Goal: Task Accomplishment & Management: Use online tool/utility

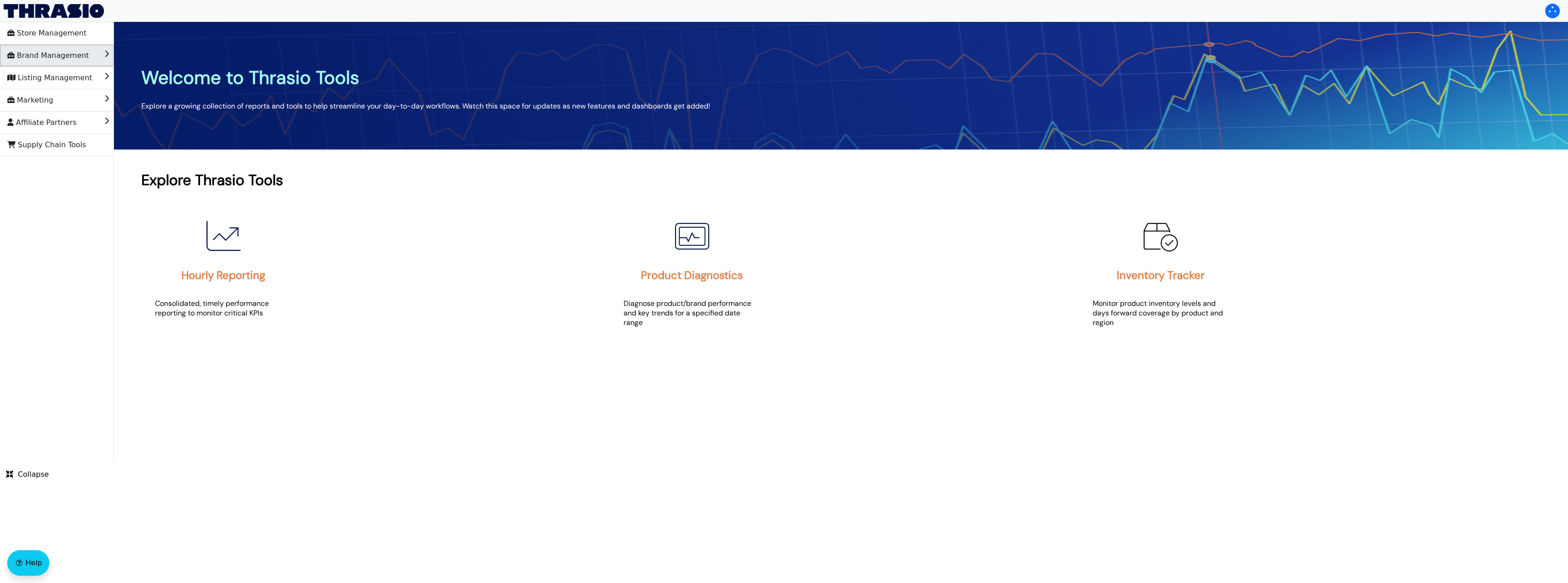
click at [67, 57] on span "Brand Management" at bounding box center [48, 55] width 82 height 14
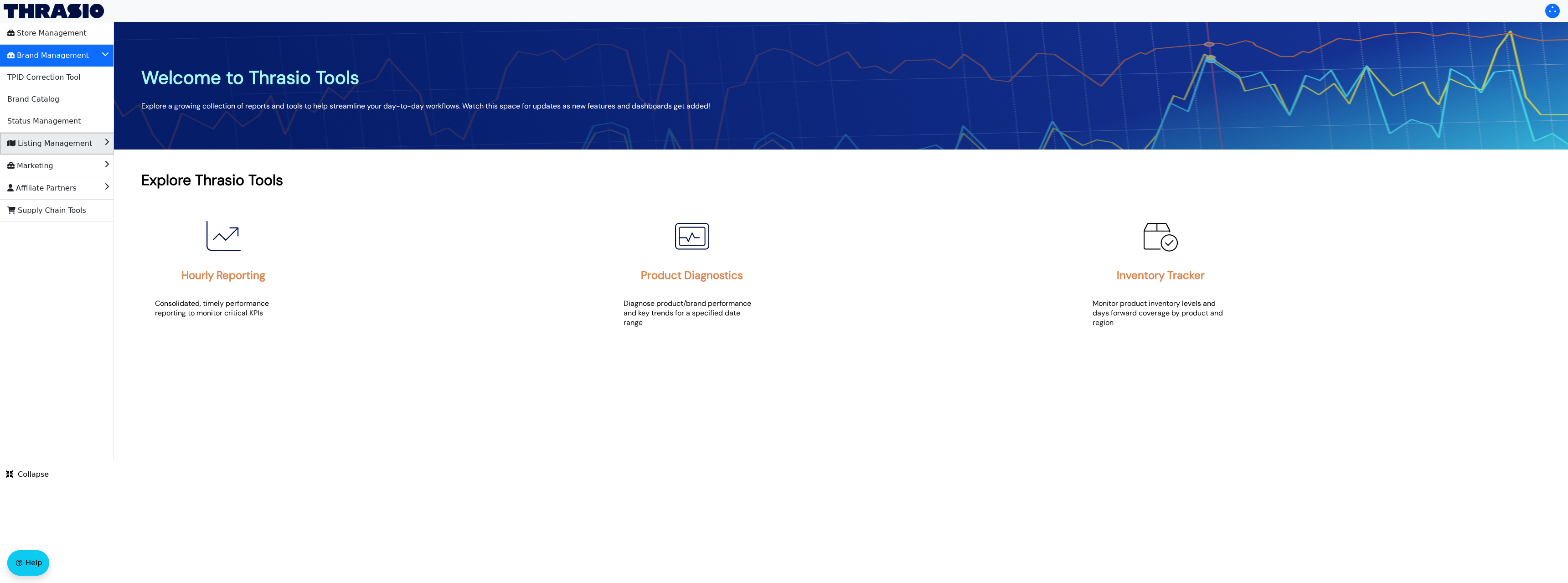
click at [70, 138] on span "Listing Management" at bounding box center [50, 143] width 85 height 14
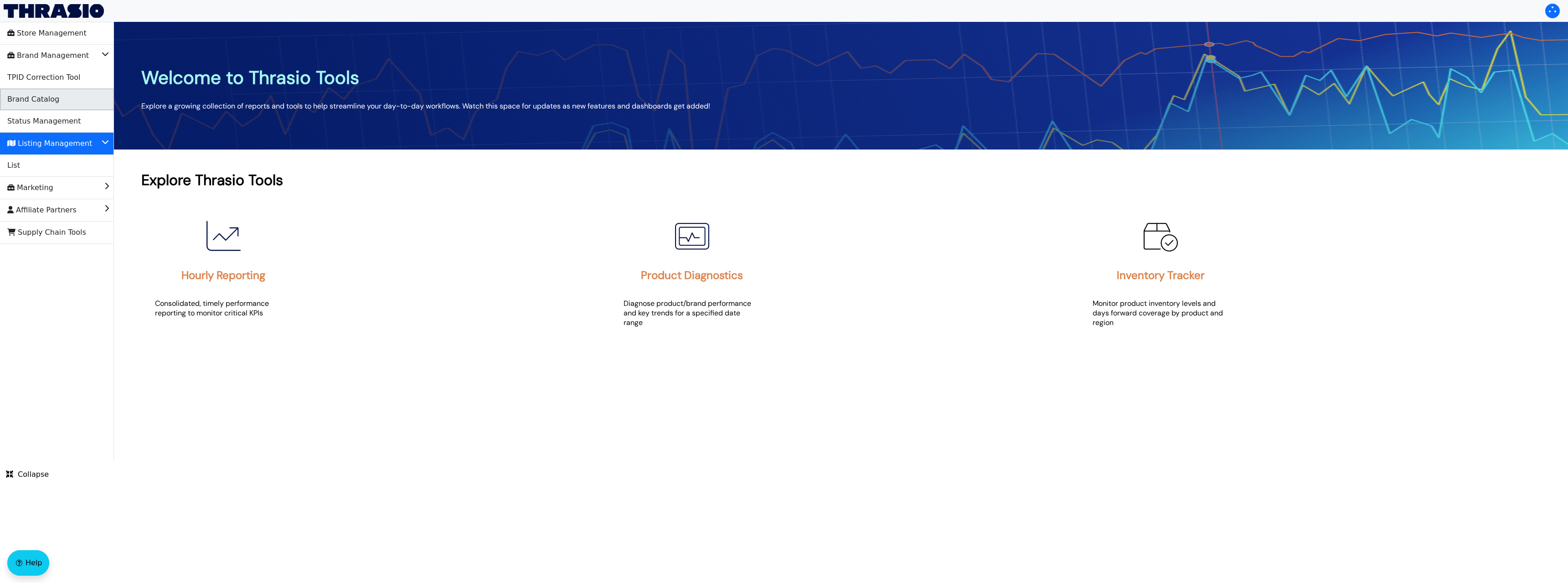
click at [84, 100] on li "Brand Catalog" at bounding box center [57, 99] width 114 height 22
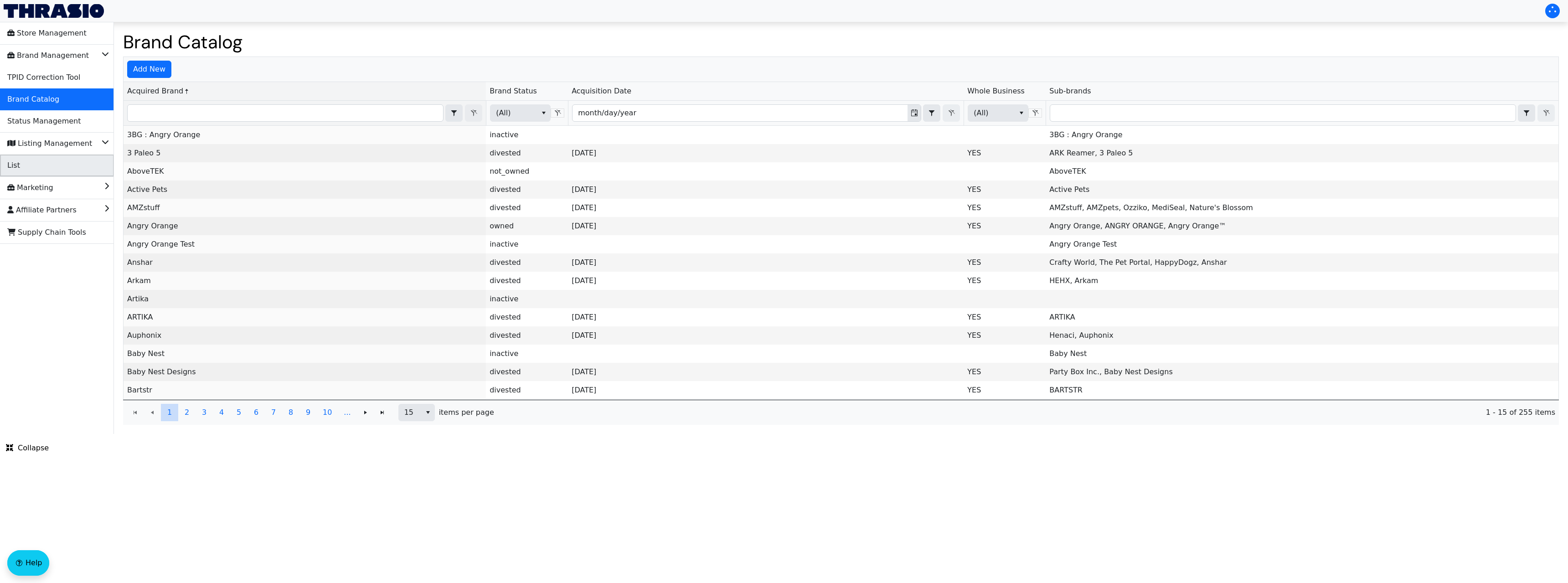
click at [57, 164] on li "List" at bounding box center [57, 165] width 114 height 22
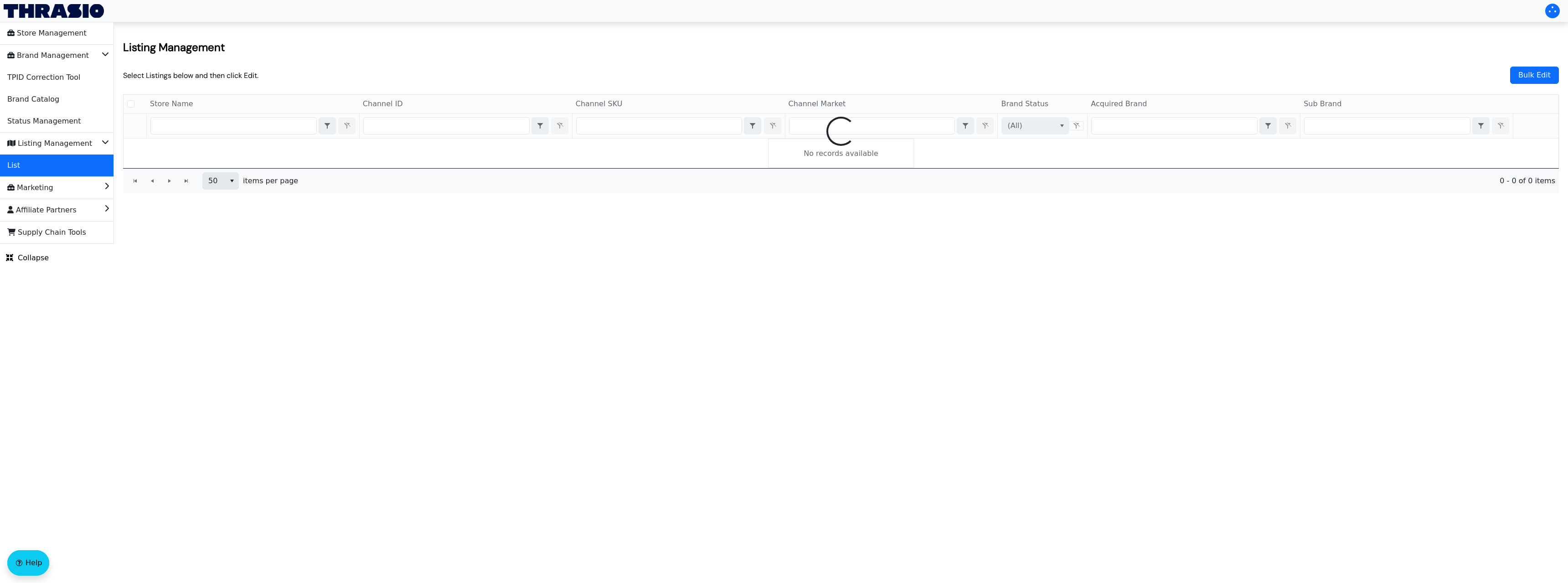
checkbox input "false"
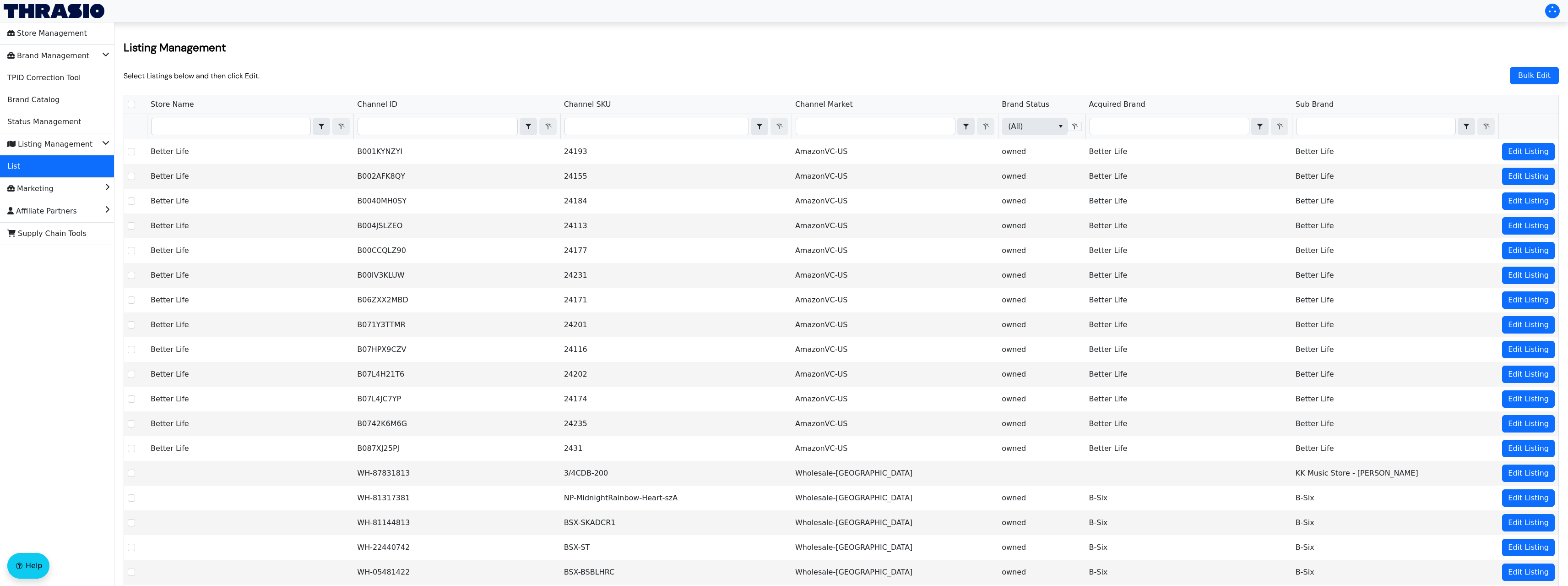
click at [504, 66] on div "Select Listings below and then click Edit. Bulk Edit" at bounding box center [841, 76] width 1435 height 24
click at [652, 119] on input "Filter" at bounding box center [657, 126] width 184 height 16
click at [632, 123] on input "Filter" at bounding box center [657, 126] width 184 height 16
type input "AOR-PET-CITRUS-24OZF"
checkbox input "true"
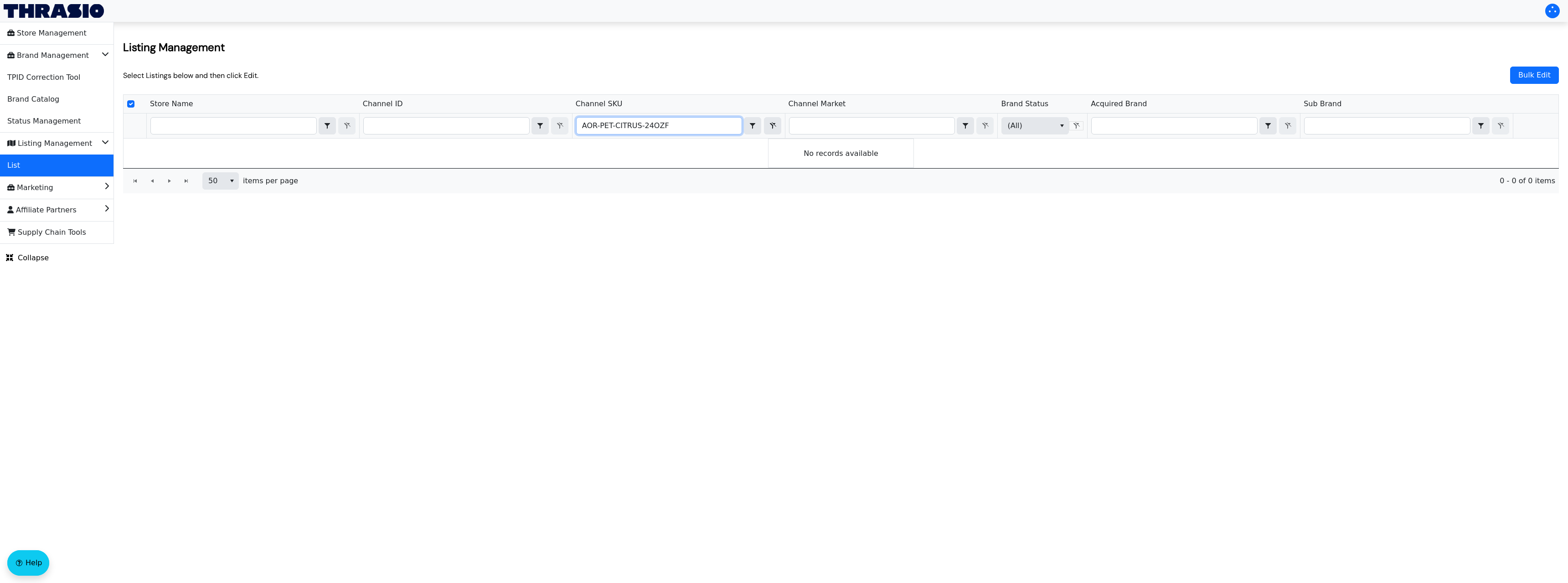
click at [629, 122] on input "AOR-PET-CITRUS-24OZF" at bounding box center [659, 126] width 165 height 16
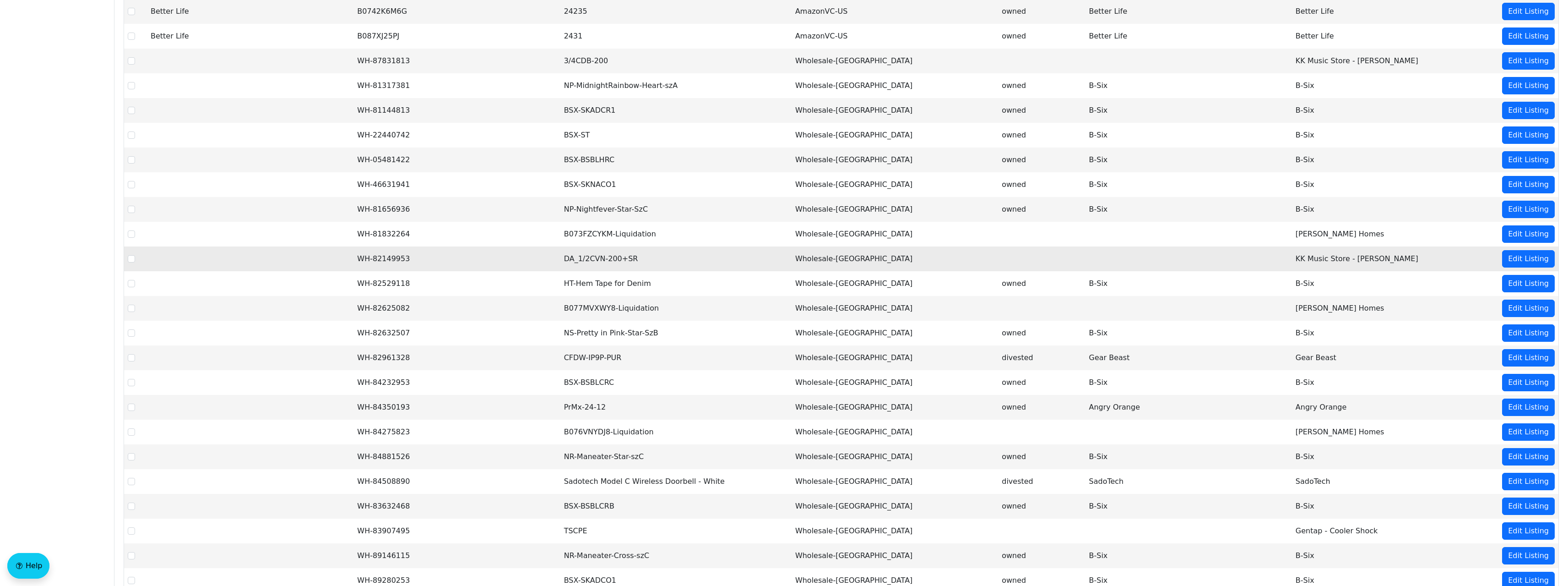
scroll to position [848, 0]
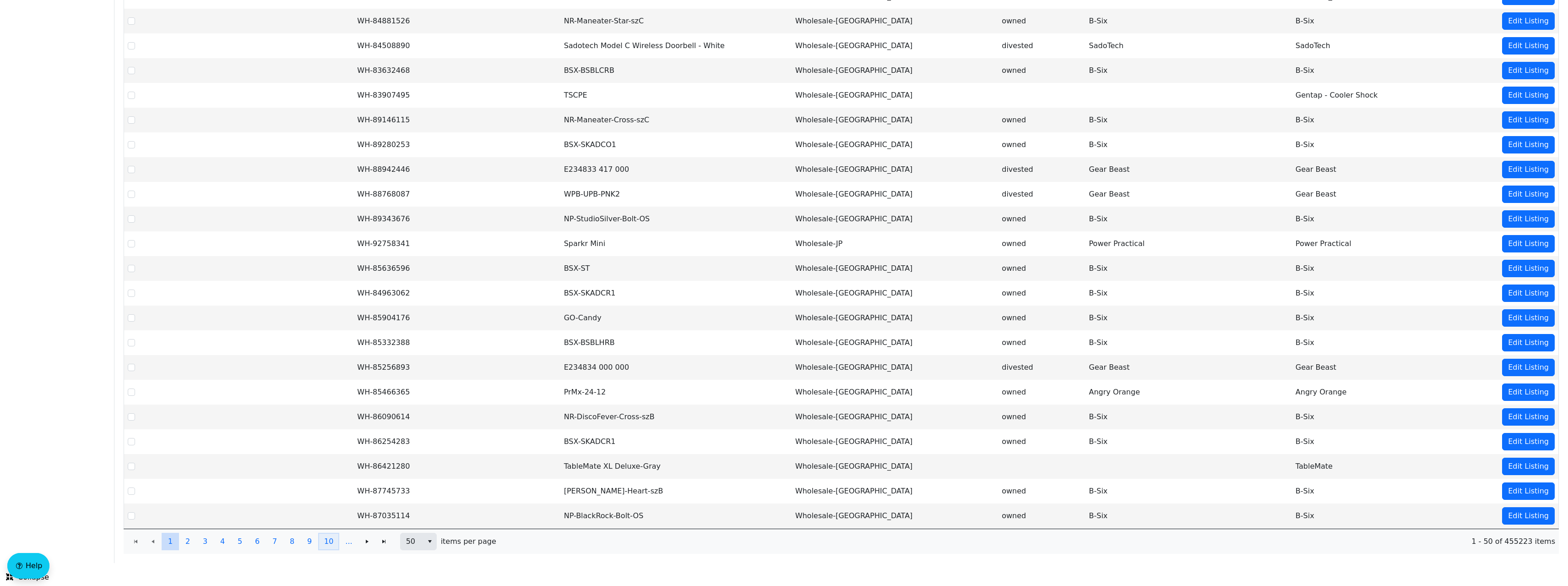
click at [327, 543] on span "10" at bounding box center [329, 541] width 9 height 11
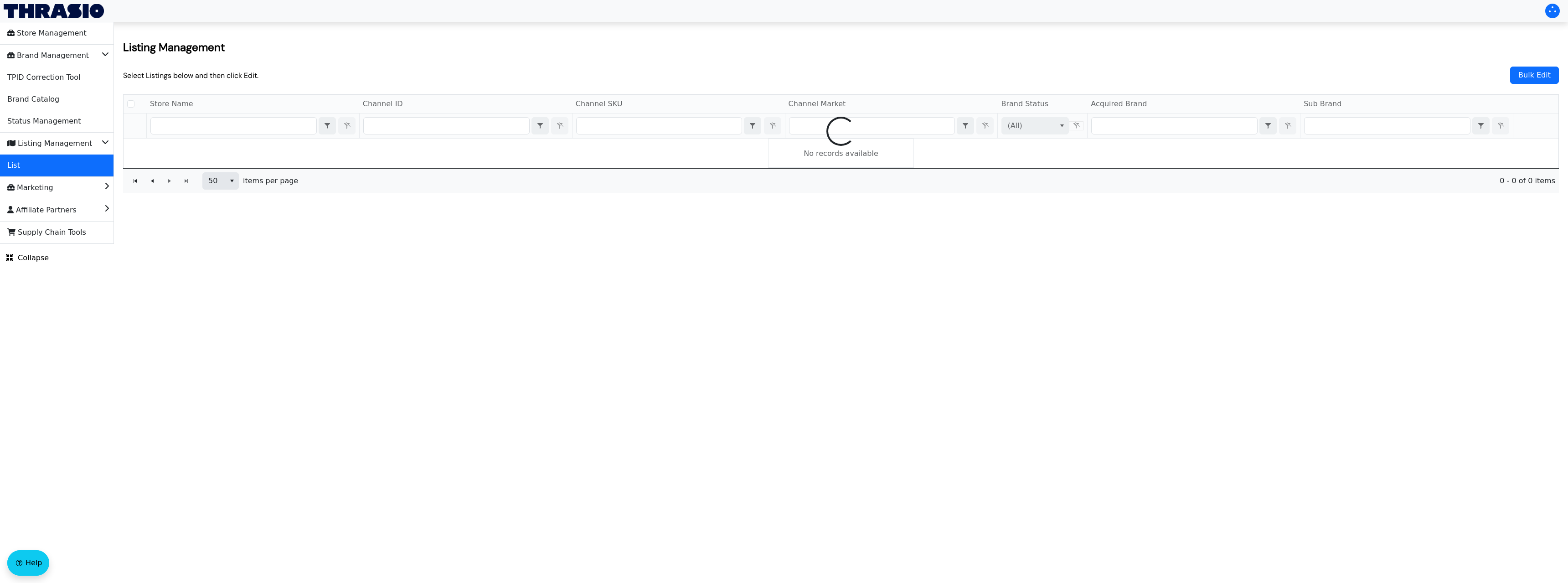
checkbox input "false"
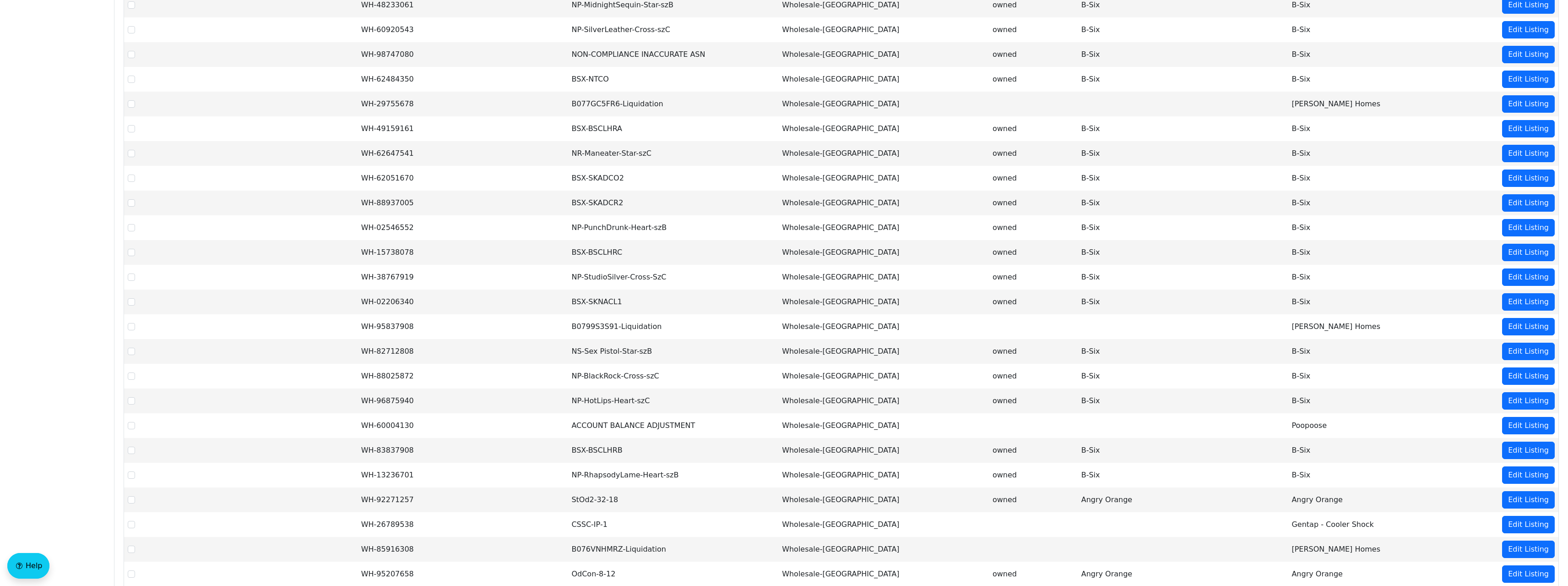
scroll to position [848, 0]
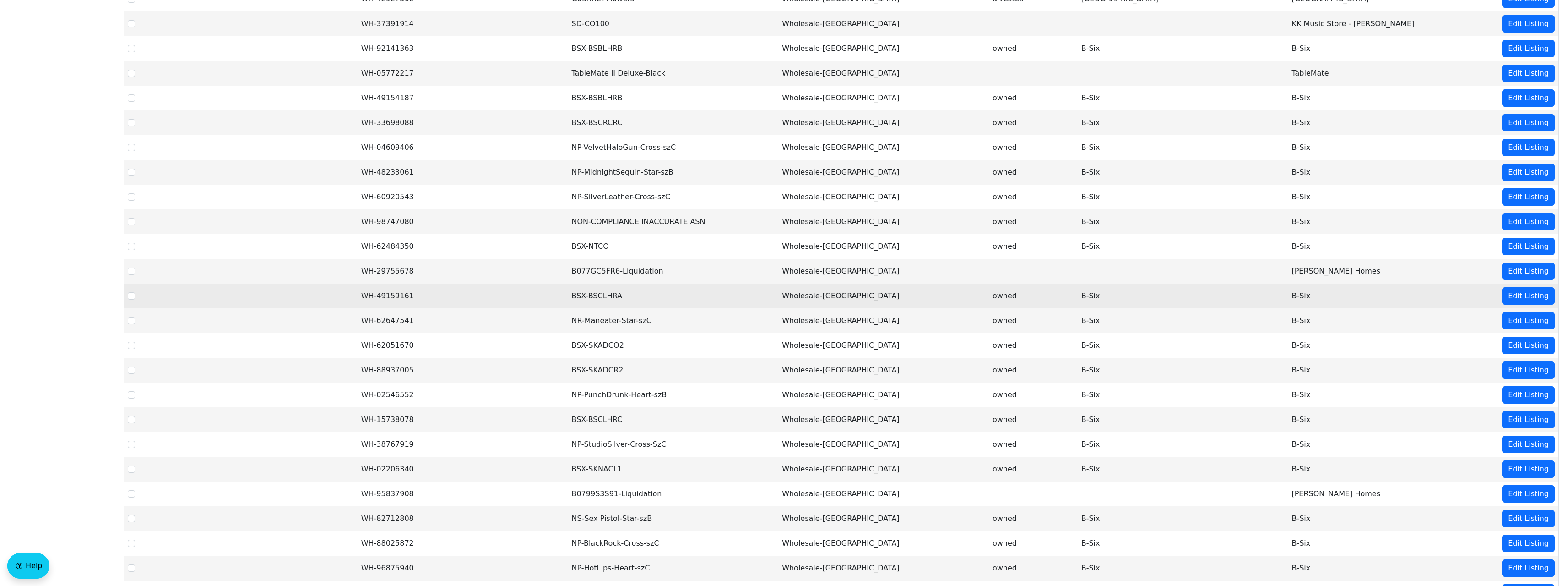
scroll to position [0, 0]
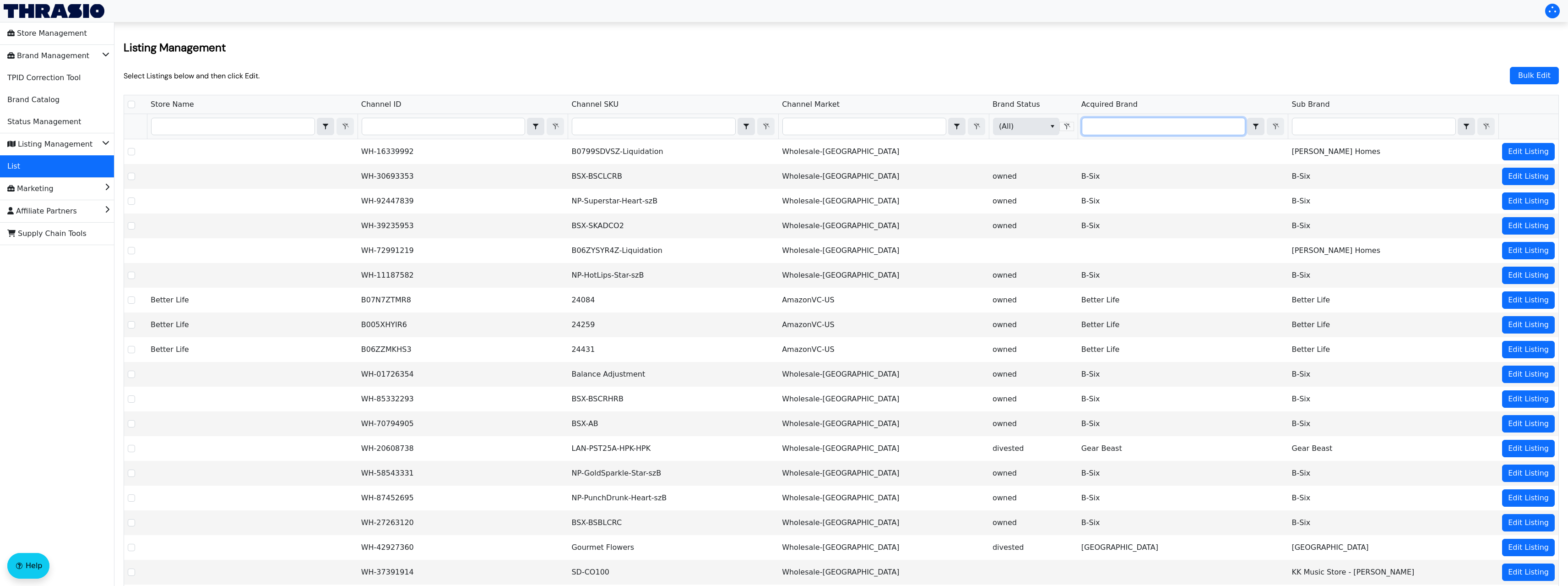
click at [1147, 121] on input "Filter" at bounding box center [1164, 126] width 163 height 16
type input "B"
checkbox input "true"
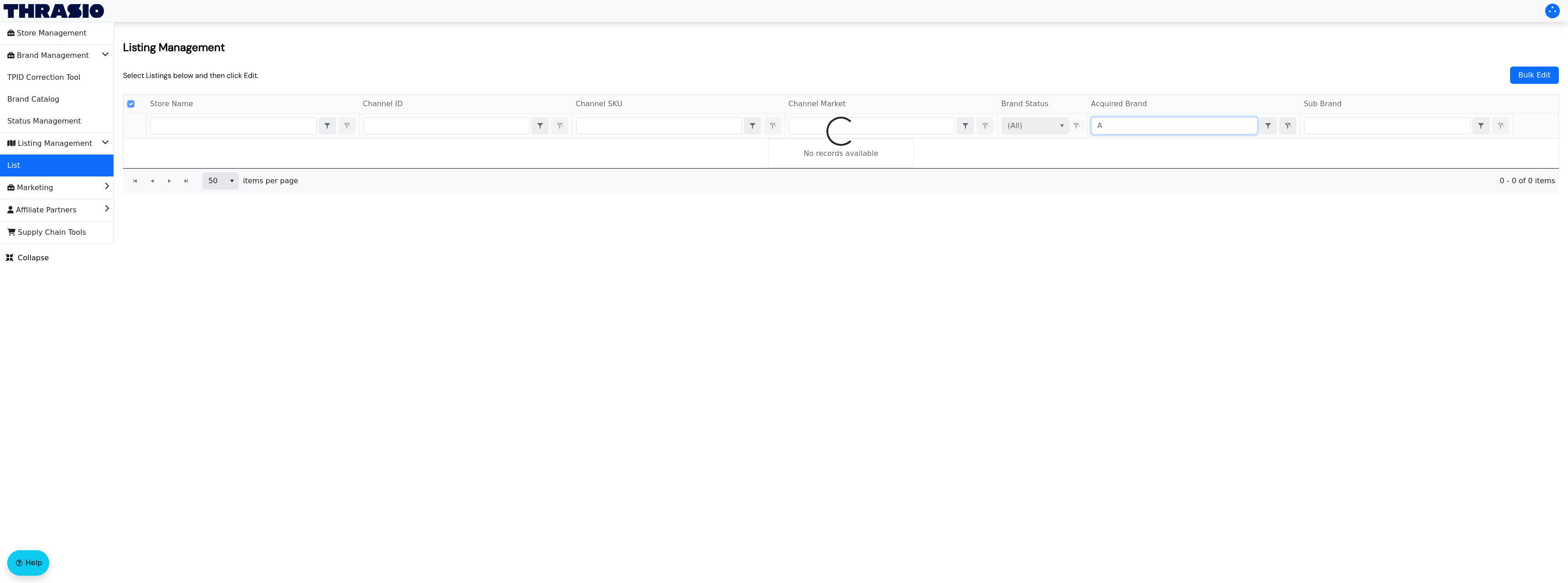
type input "An"
checkbox input "false"
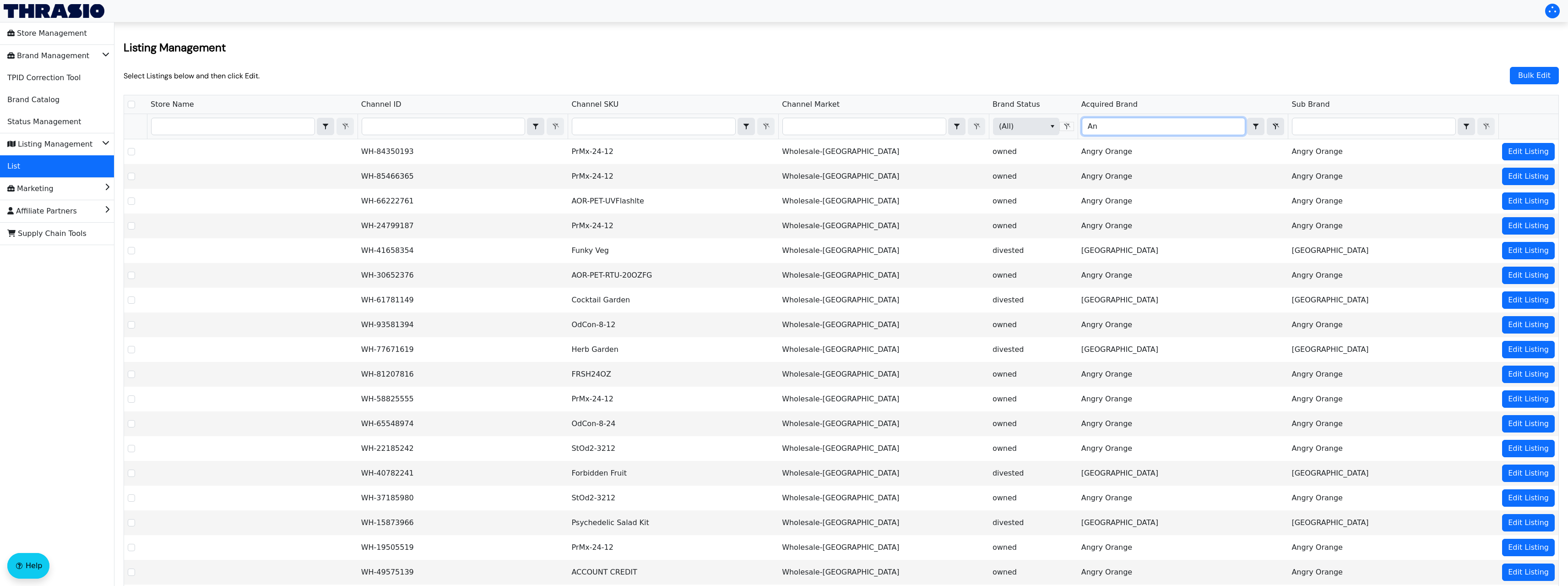
type input "Ang"
checkbox input "true"
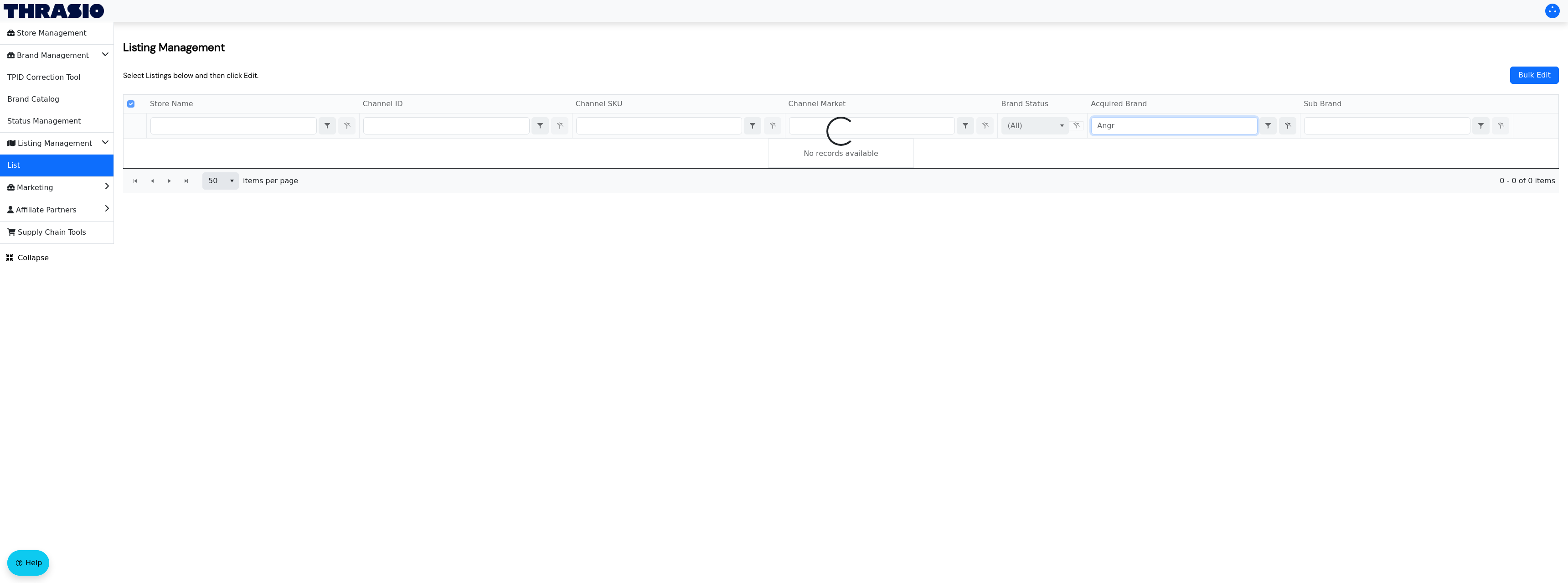
type input "Angry"
checkbox input "false"
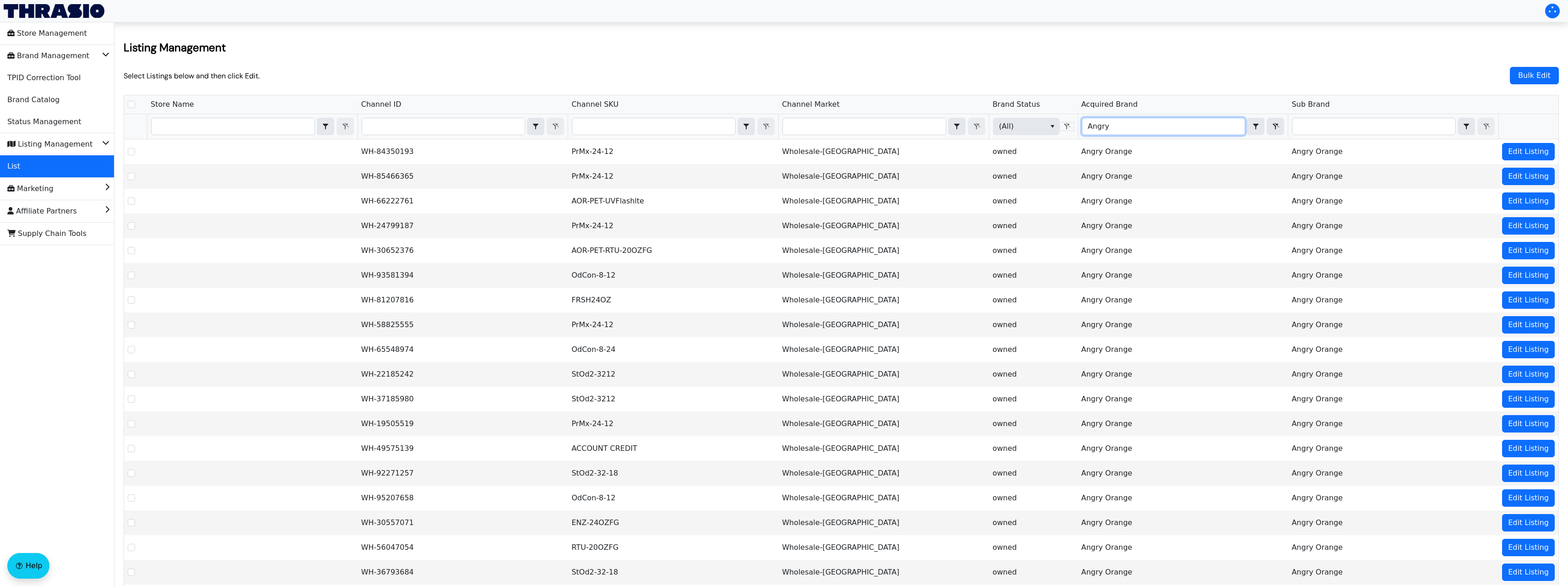
type input "Angry"
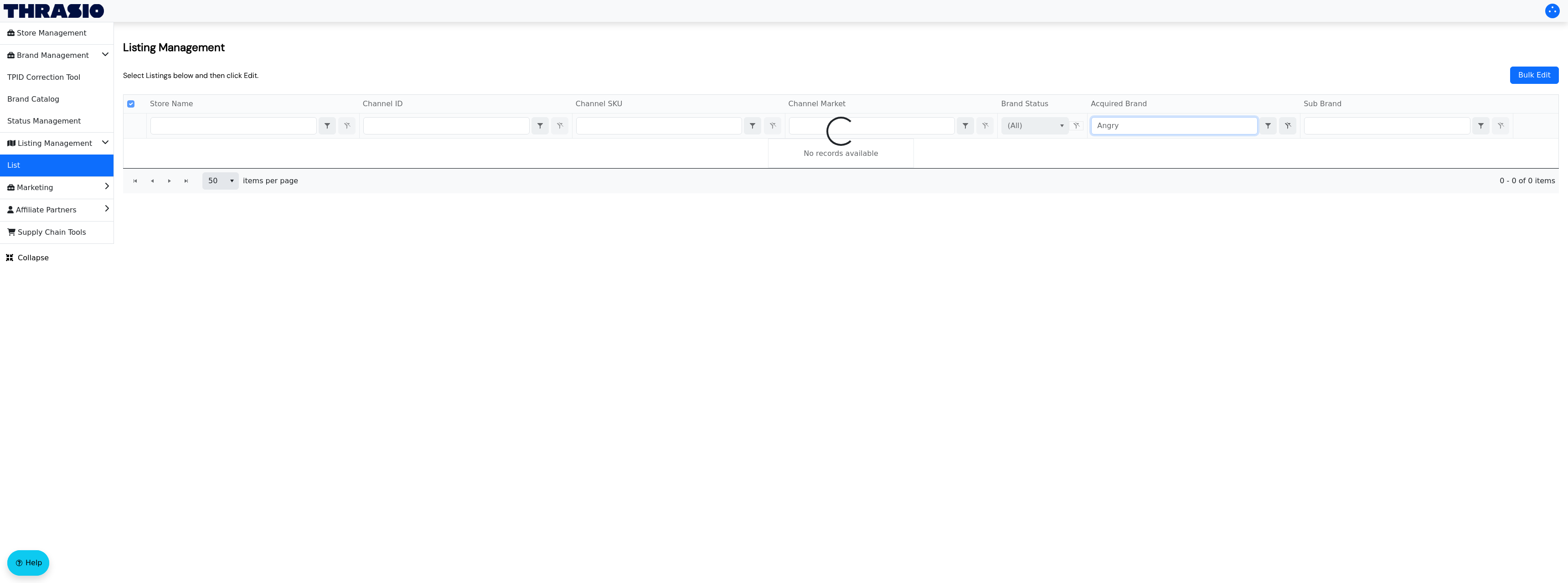
checkbox input "true"
type input "Angry Orange"
checkbox input "false"
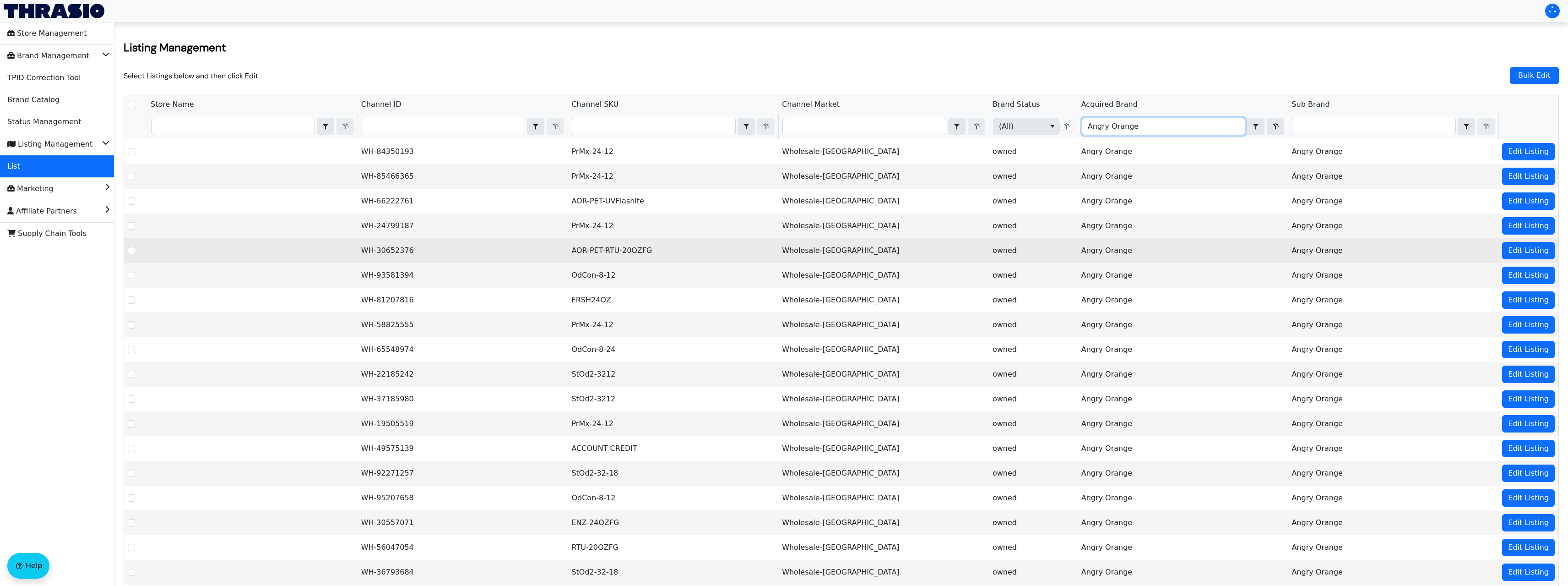
type input "Angry Orange"
click at [628, 251] on td "AOR-PET-RTU-20OZFG" at bounding box center [673, 250] width 211 height 25
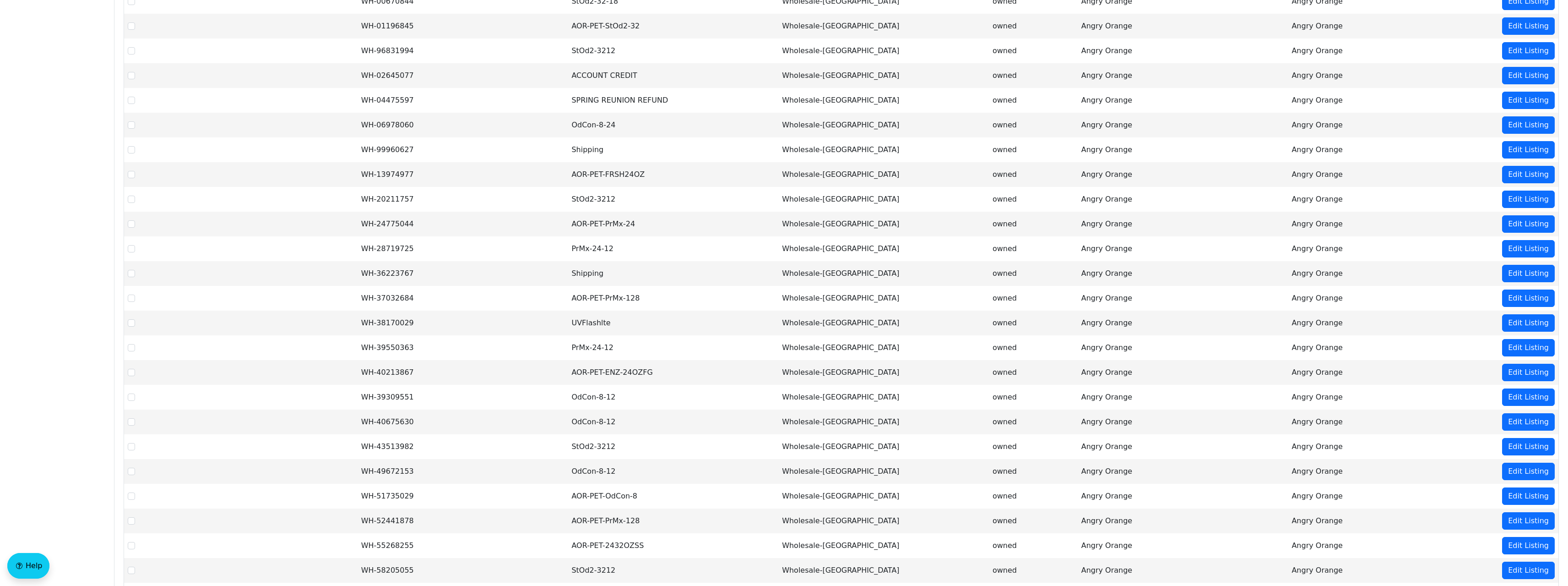
scroll to position [848, 0]
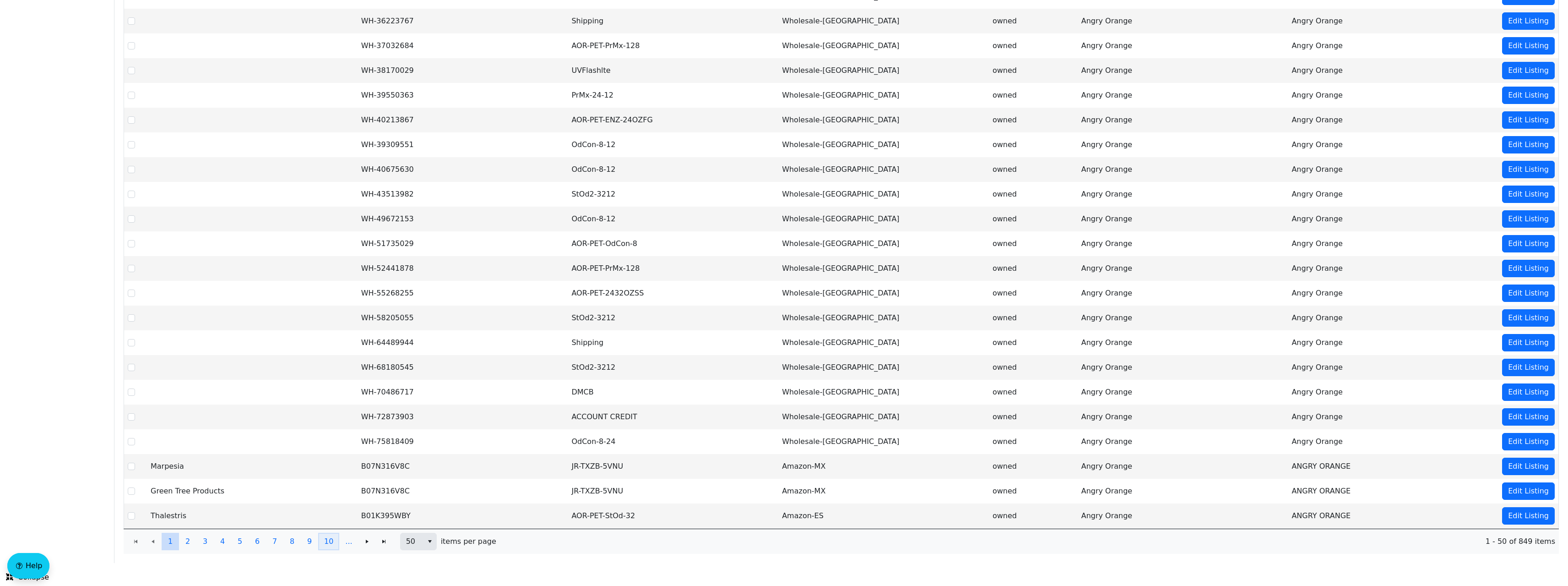
click at [326, 539] on span "10" at bounding box center [329, 541] width 9 height 11
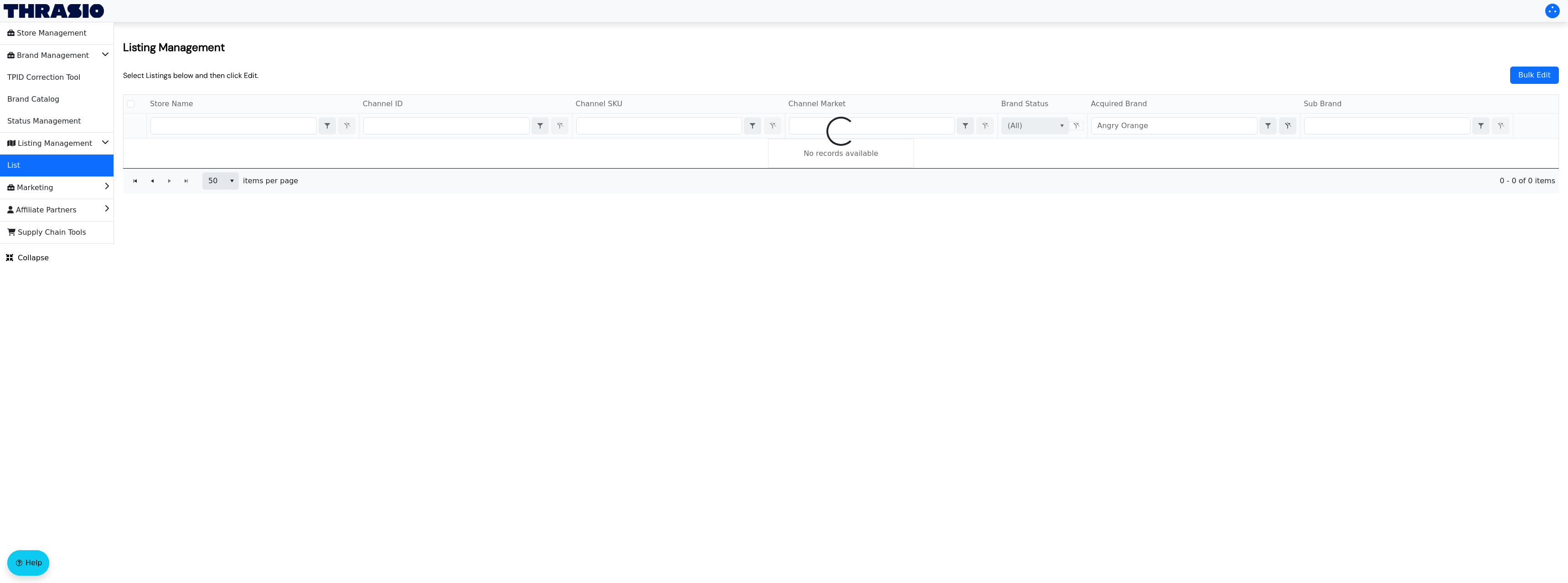
checkbox input "false"
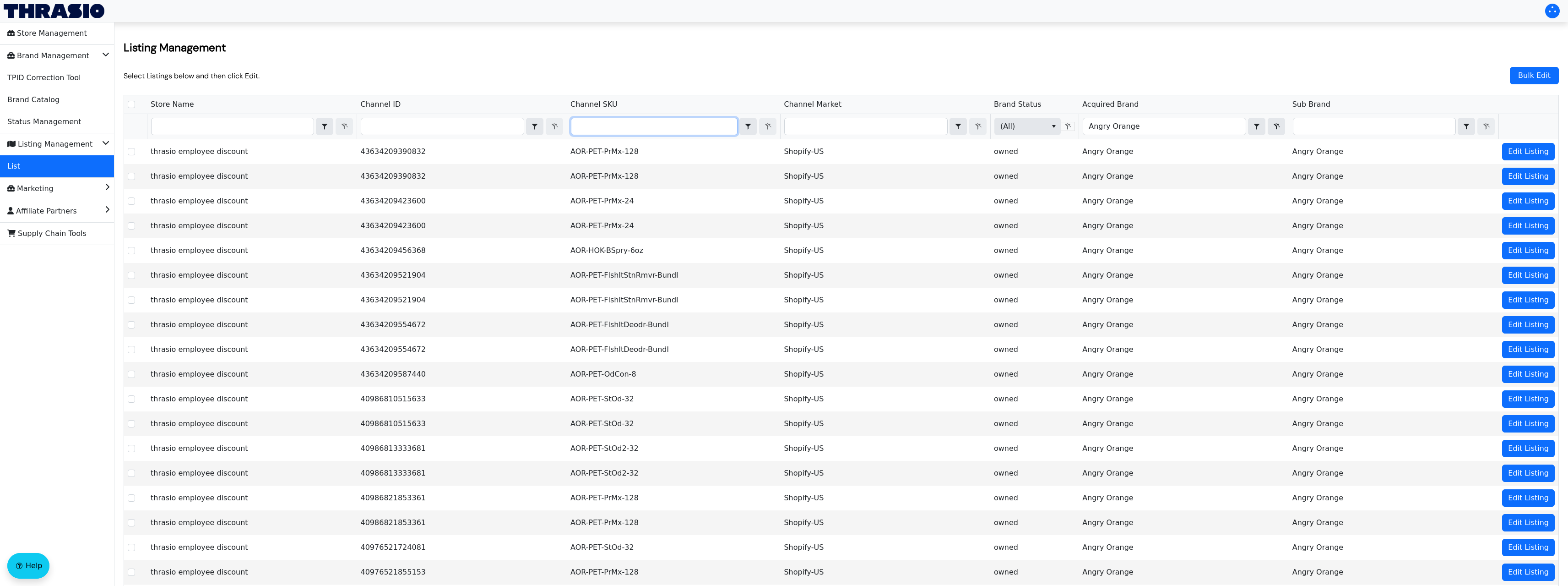
click at [648, 124] on input "Filter" at bounding box center [654, 126] width 166 height 16
type input "A"
checkbox input "true"
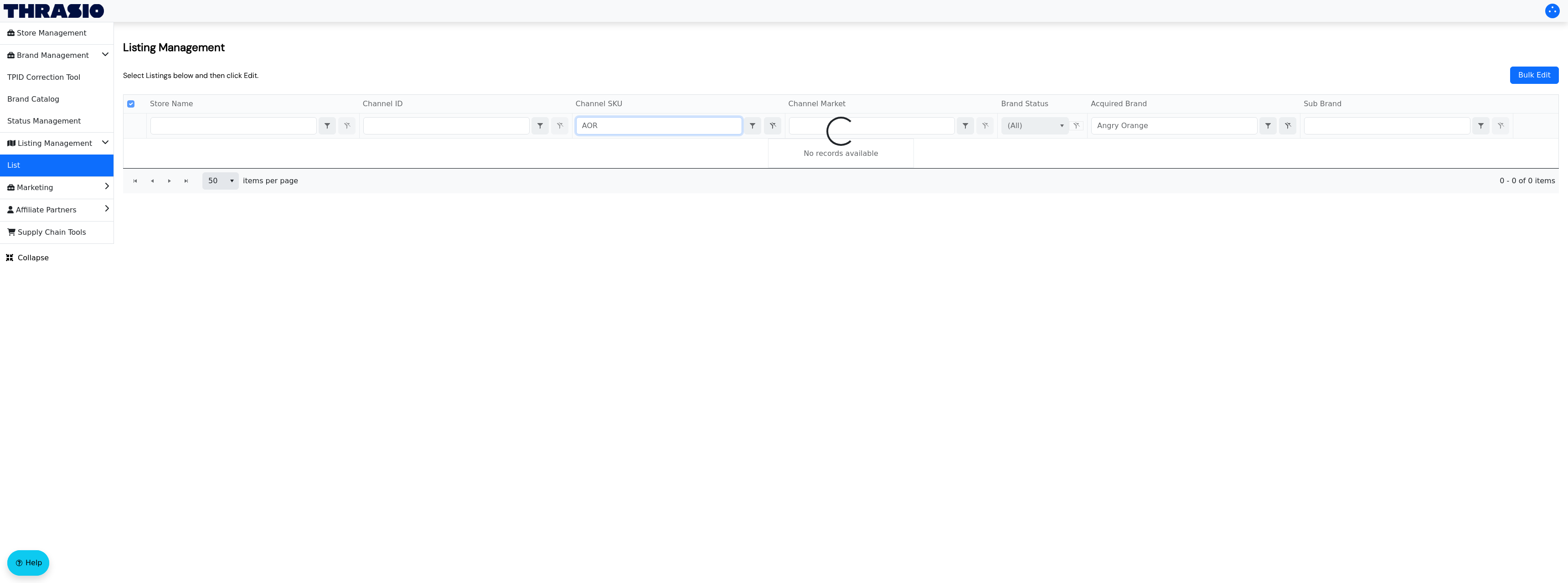
type input "AOR-"
checkbox input "false"
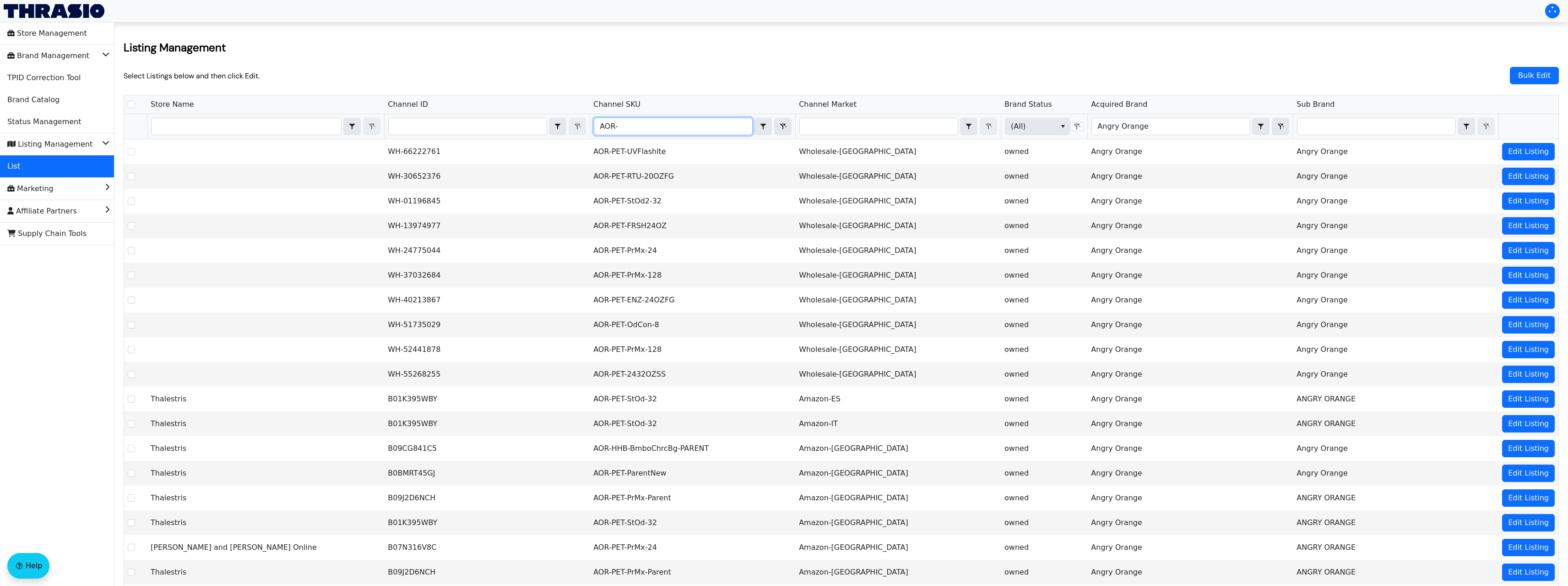
type input "AOR-P"
checkbox input "true"
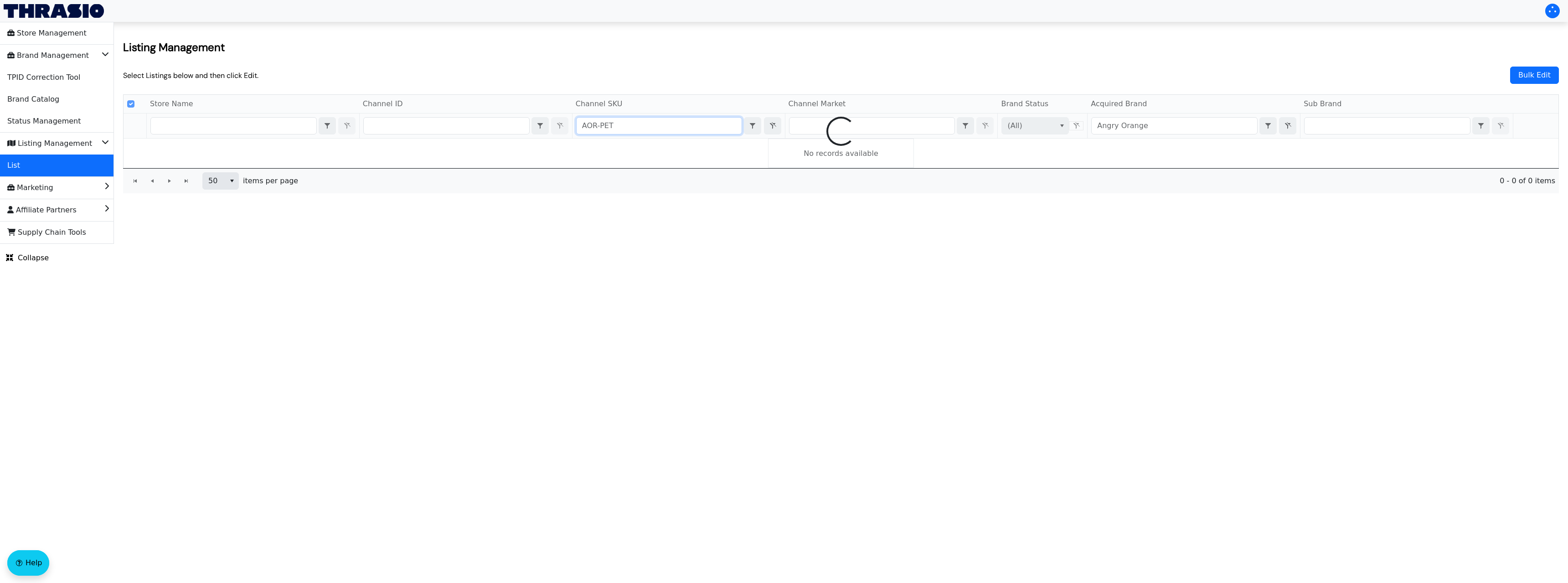
type input "AOR-PET"
checkbox input "false"
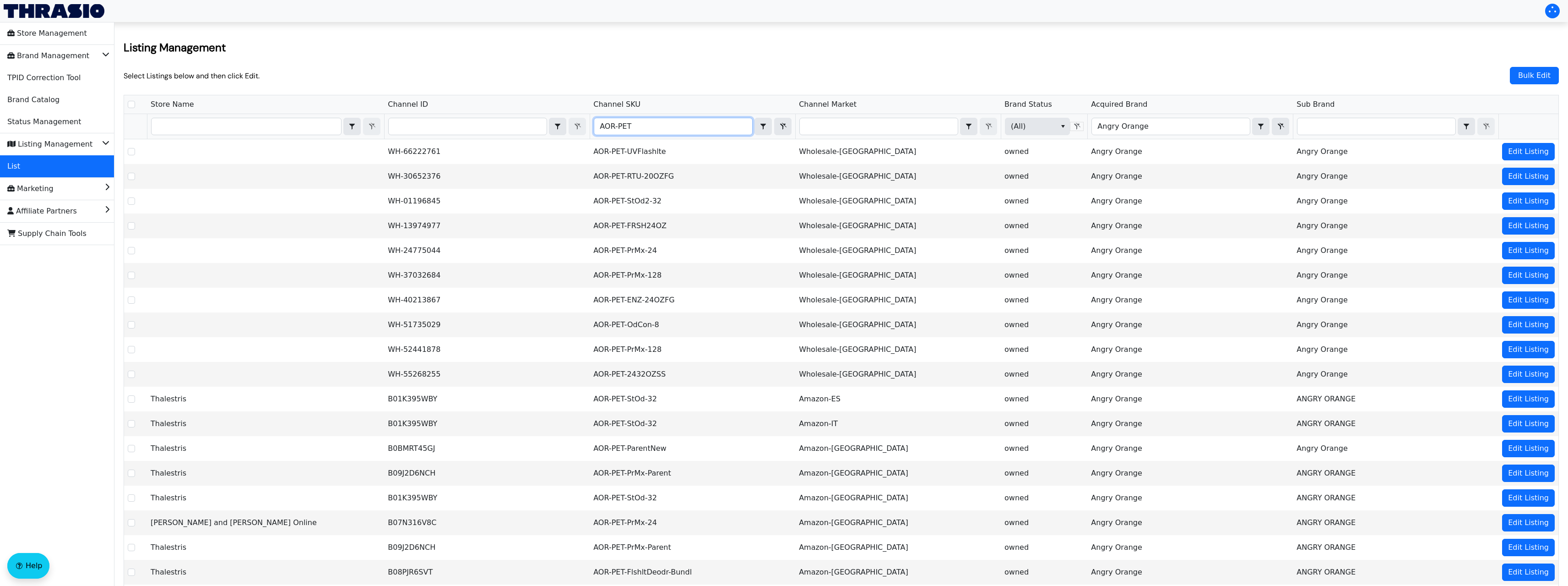
type input "AOR-PET-"
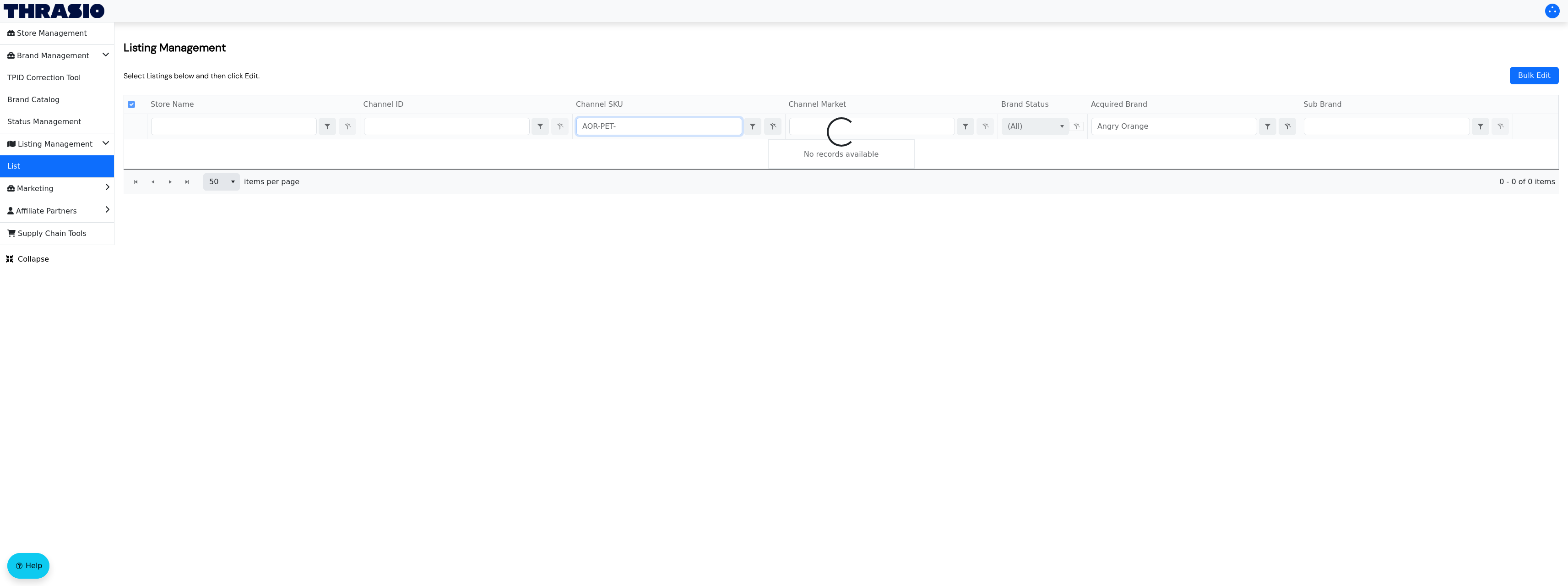
checkbox input "true"
type input "AOR-PET-CI"
checkbox input "false"
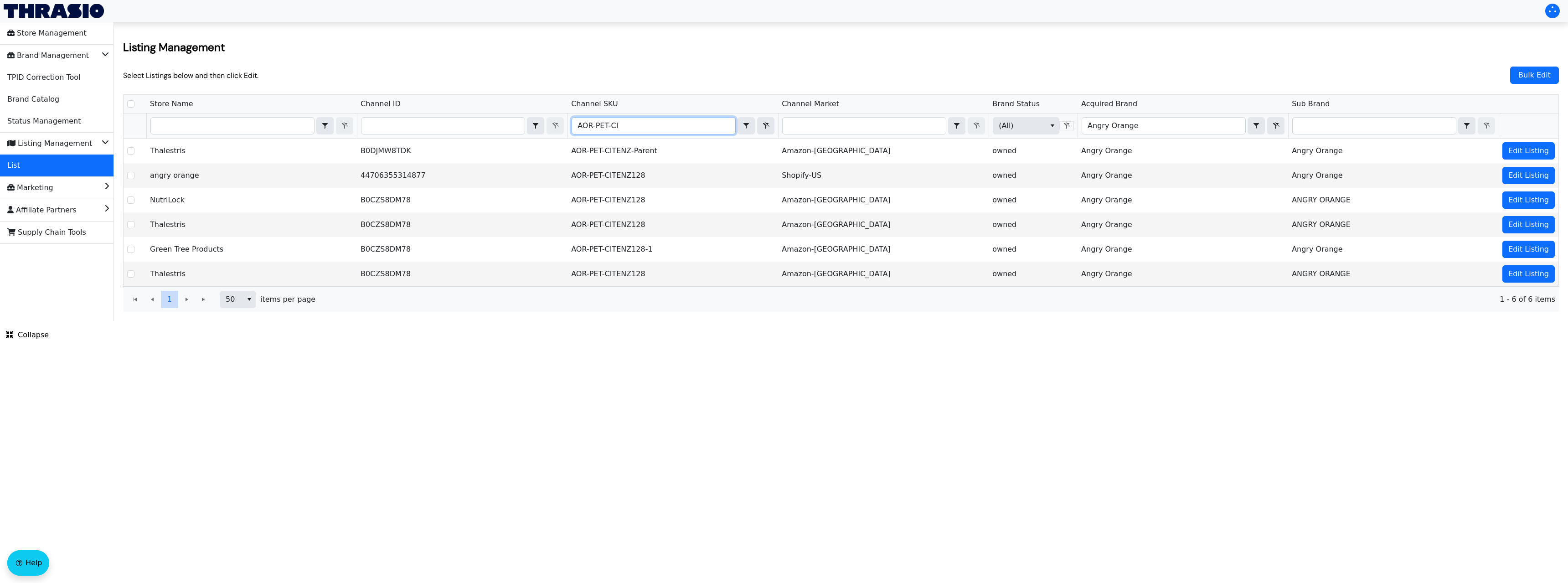
type input "AOR-PET-C"
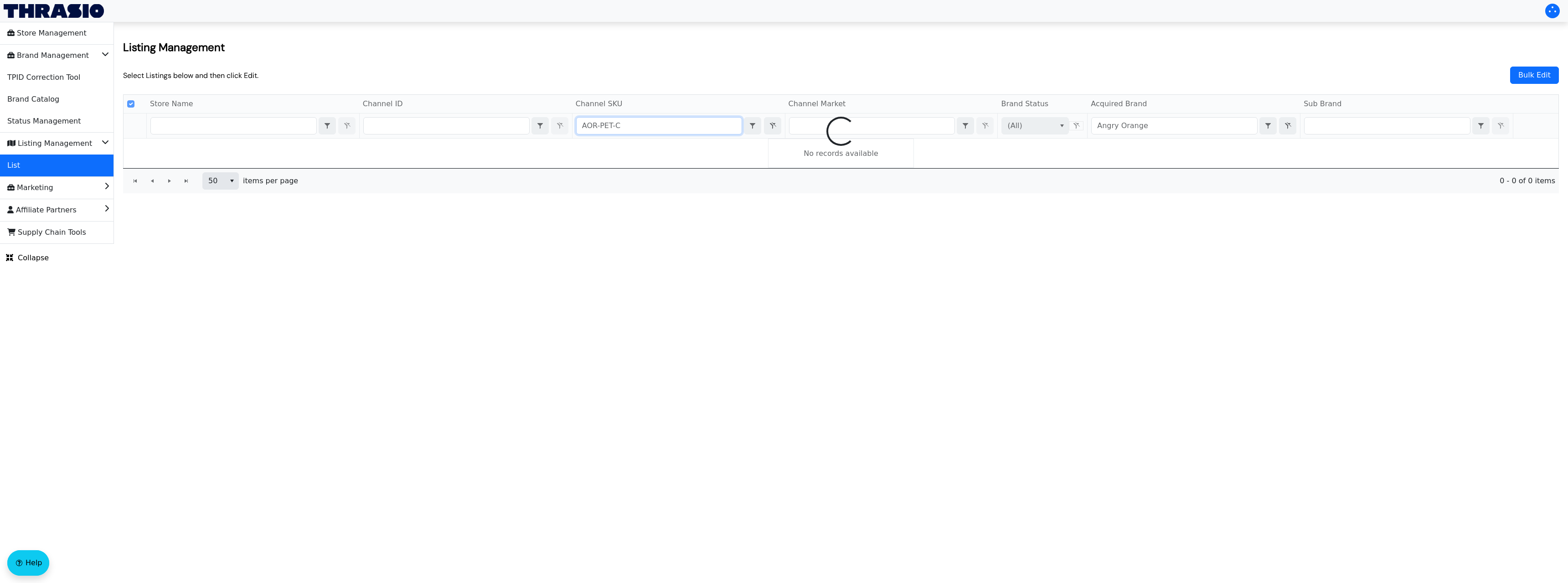
checkbox input "false"
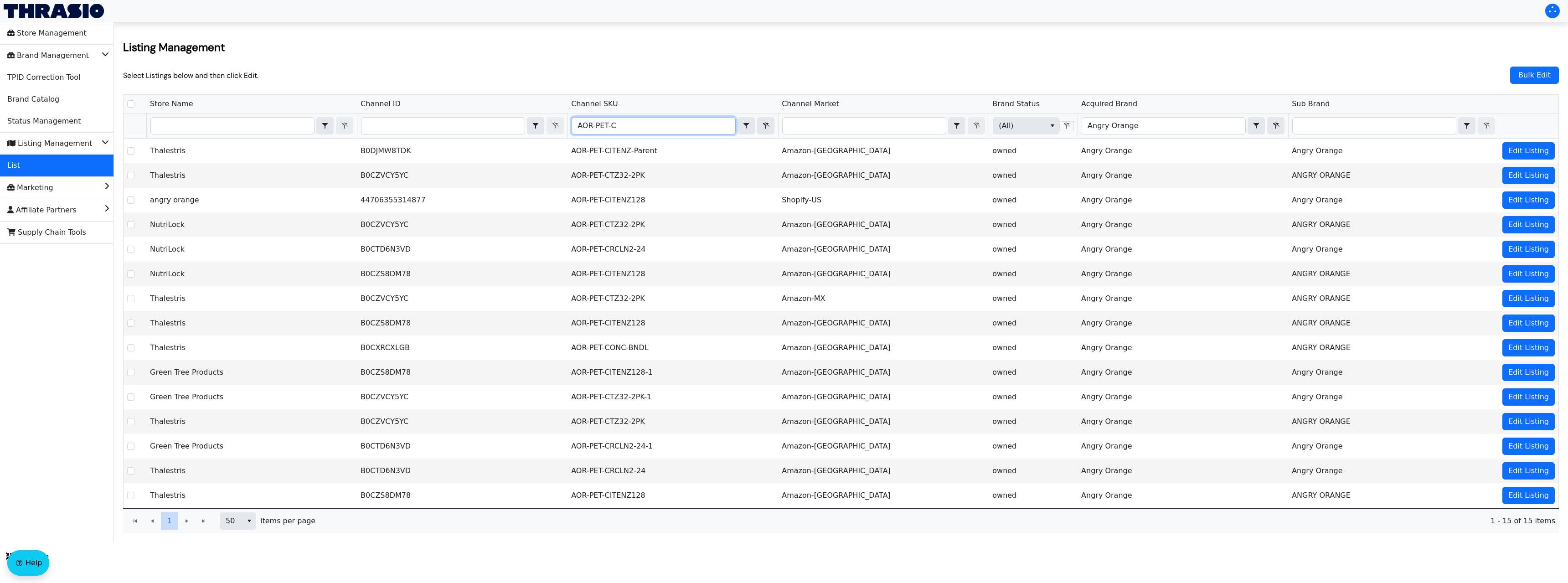
type input "AOR-PET-CO"
checkbox input "true"
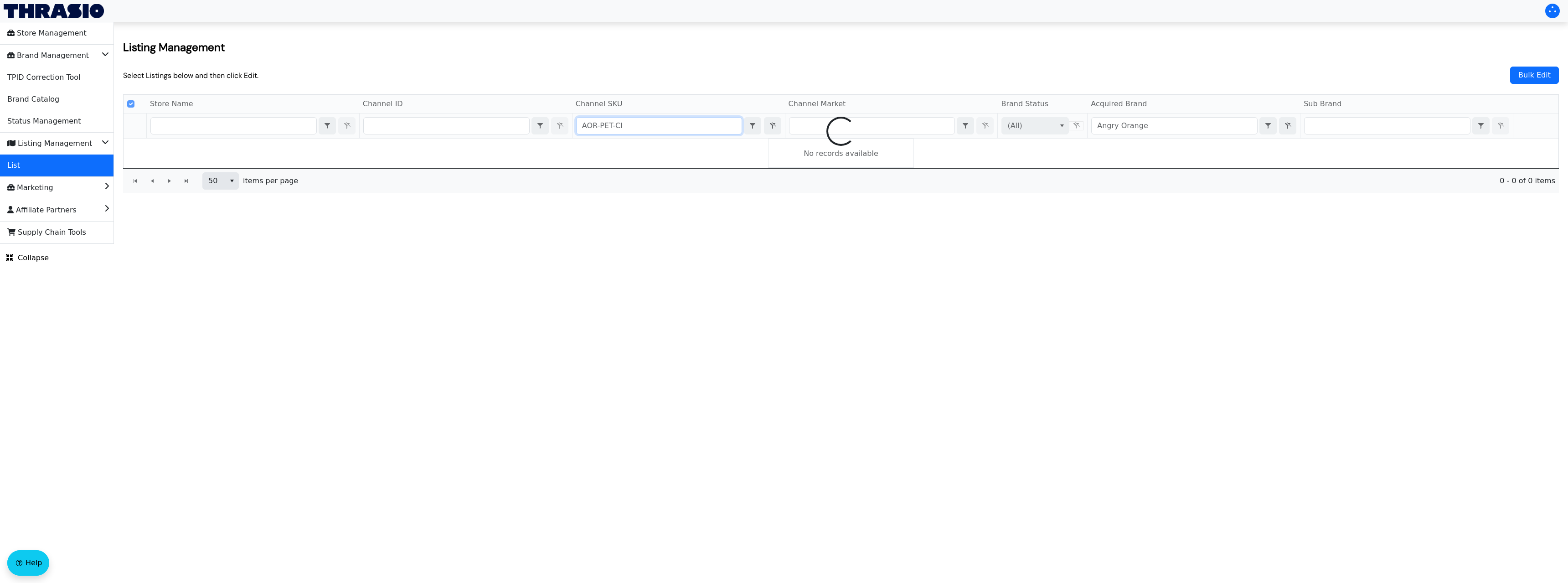
type input "AOR-PET-CIT"
checkbox input "false"
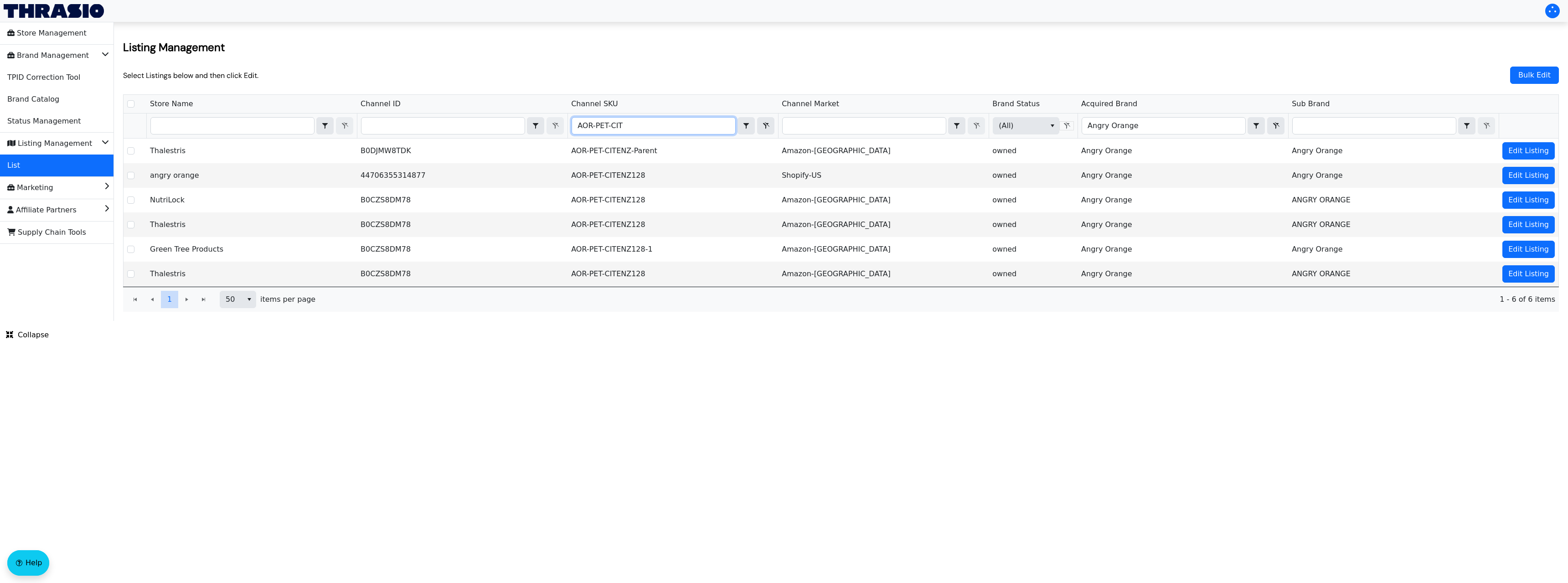
type input "AOR-PET-CIT"
